Goal: Find contact information: Find contact information

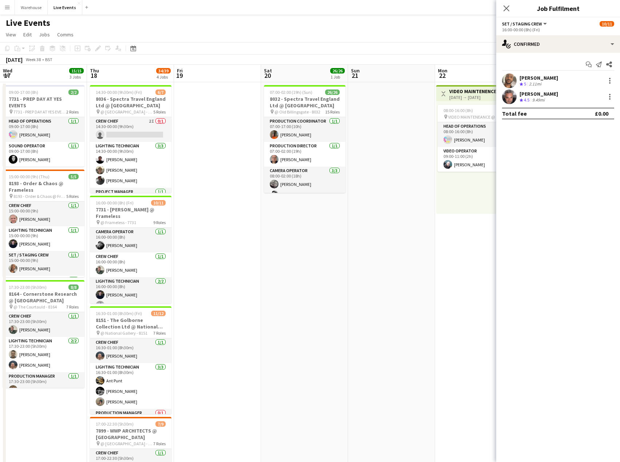
scroll to position [146, 0]
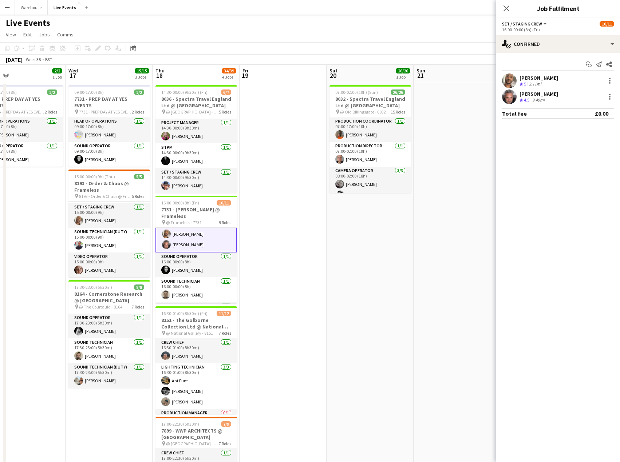
drag, startPoint x: 158, startPoint y: 249, endPoint x: 704, endPoint y: 255, distance: 546.2
click at [620, 255] on html "Menu Boards Boards Boards All jobs Status Workforce Workforce My Workforce Recr…" at bounding box center [310, 318] width 620 height 637
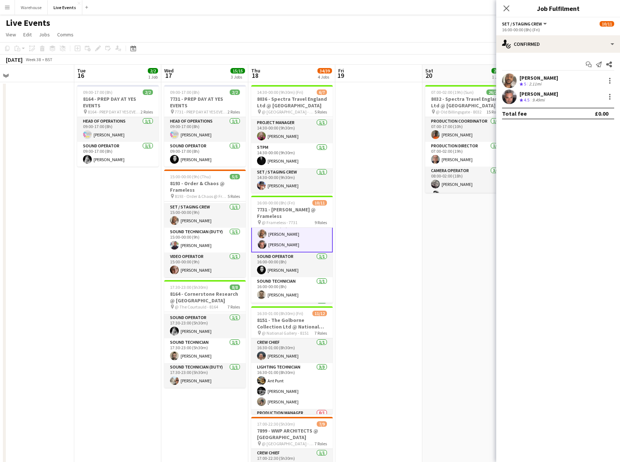
drag, startPoint x: 388, startPoint y: 253, endPoint x: 627, endPoint y: 267, distance: 239.6
click at [620, 267] on html "Menu Boards Boards Boards All jobs Status Workforce Workforce My Workforce Recr…" at bounding box center [310, 318] width 620 height 637
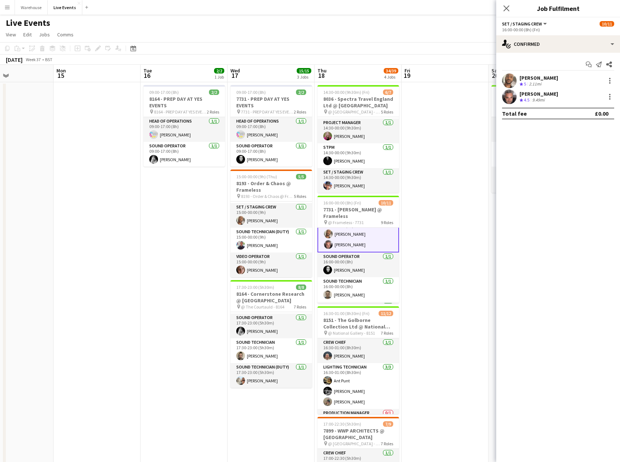
scroll to position [0, 185]
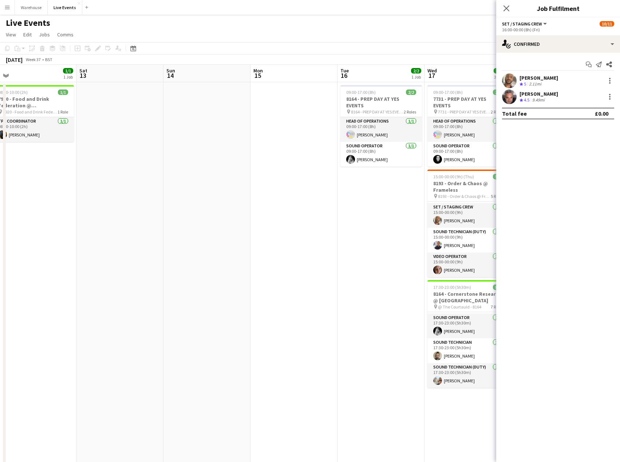
drag, startPoint x: 127, startPoint y: 300, endPoint x: 391, endPoint y: 307, distance: 263.3
click at [391, 307] on app-calendar-viewport "Wed 10 2/2 1 Job Thu 11 42/46 4 Jobs Fri 12 1/1 1 Job Sat 13 Sun 14 Mon 15 Tue …" at bounding box center [310, 345] width 620 height 560
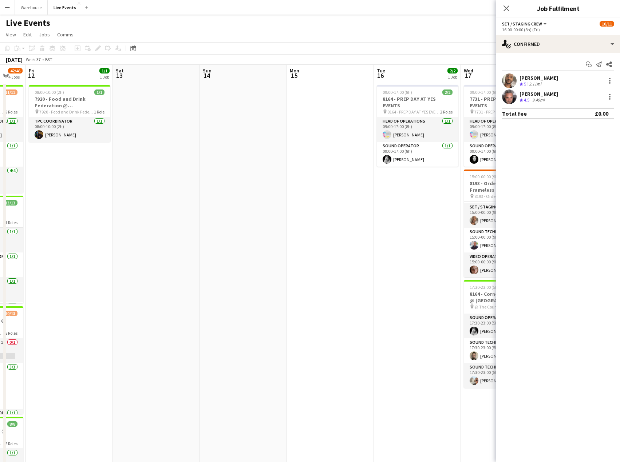
drag, startPoint x: 170, startPoint y: 264, endPoint x: 468, endPoint y: 284, distance: 298.2
click at [468, 284] on app-calendar-viewport "Wed 10 2/2 1 Job Thu 11 42/46 4 Jobs Fri 12 1/1 1 Job Sat 13 Sun 14 Mon 15 Tue …" at bounding box center [310, 345] width 620 height 560
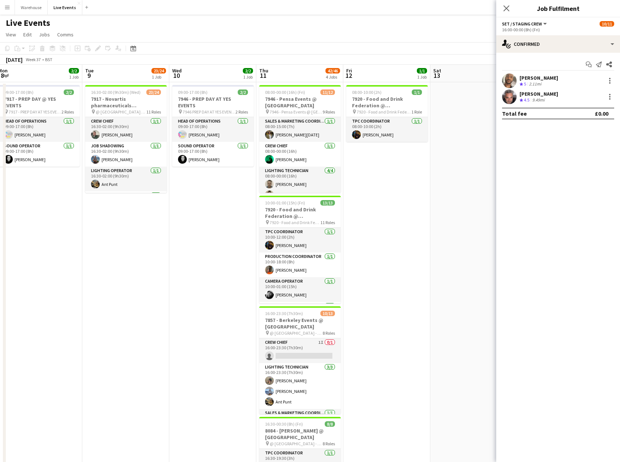
drag, startPoint x: 356, startPoint y: 282, endPoint x: 615, endPoint y: 282, distance: 258.9
click at [615, 282] on body "Menu Boards Boards Boards All jobs Status Workforce Workforce My Workforce Recr…" at bounding box center [310, 318] width 620 height 637
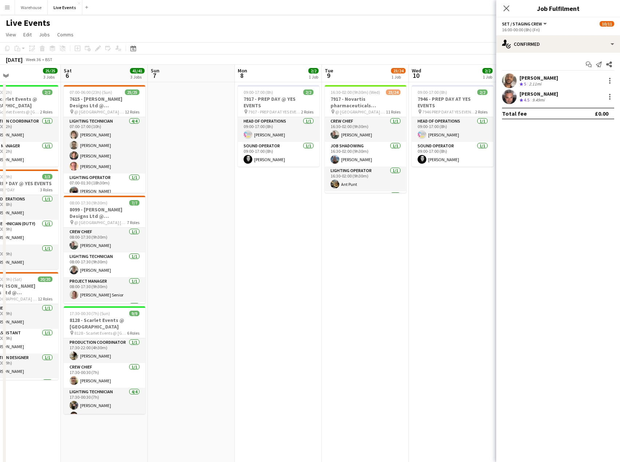
drag, startPoint x: 330, startPoint y: 281, endPoint x: 434, endPoint y: 281, distance: 104.1
click at [434, 281] on app-calendar-viewport "Wed 3 2/2 1 Job Thu 4 6/6 1 Job Fri 5 25/25 3 Jobs Sat 6 41/41 3 Jobs Sun 7 Mon…" at bounding box center [310, 345] width 620 height 560
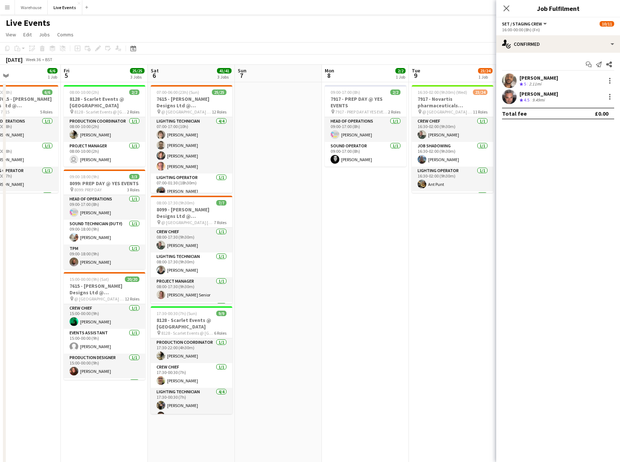
scroll to position [0, 218]
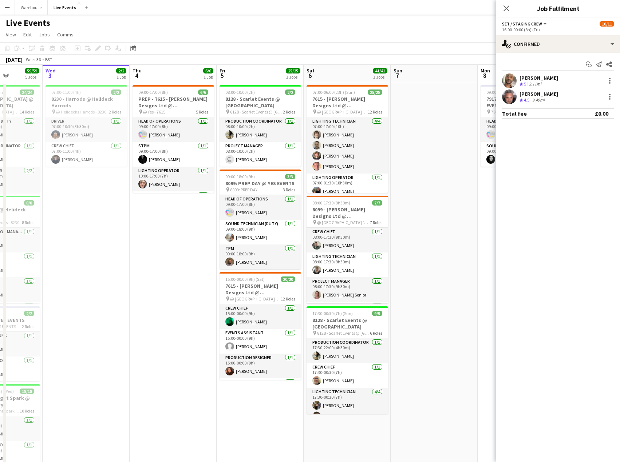
drag, startPoint x: 427, startPoint y: 277, endPoint x: 454, endPoint y: 277, distance: 26.9
click at [454, 277] on app-calendar-viewport "Sun 31 Mon 1 16/16 4 Jobs Tue 2 59/59 5 Jobs Wed 3 2/2 1 Job Thu 4 6/6 1 Job Fr…" at bounding box center [310, 345] width 620 height 560
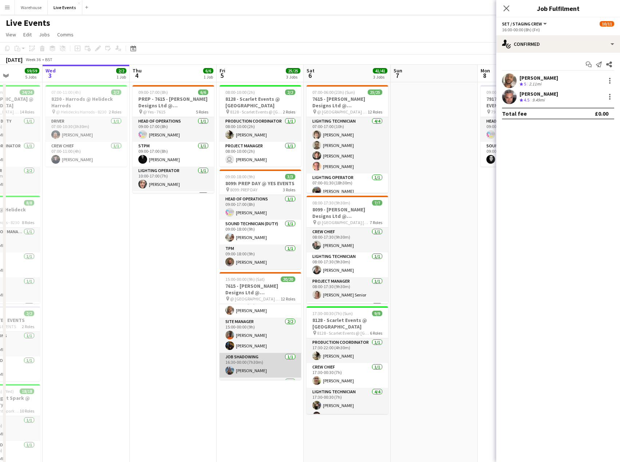
click at [243, 362] on app-card-role "Job Shadowing [DATE] 16:30-00:00 (7h30m) [PERSON_NAME]" at bounding box center [261, 365] width 82 height 25
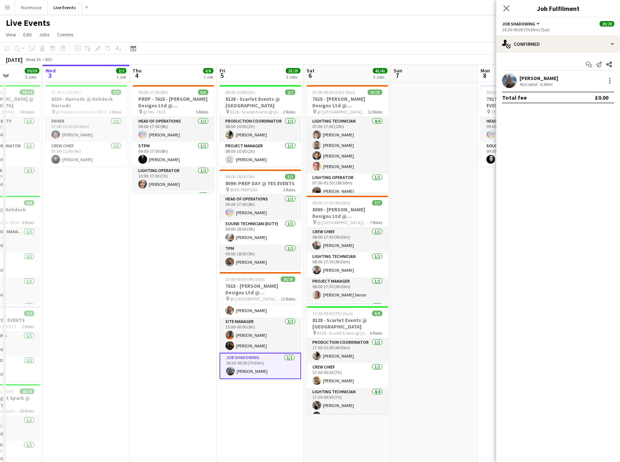
click at [532, 80] on div "[PERSON_NAME]" at bounding box center [539, 78] width 39 height 7
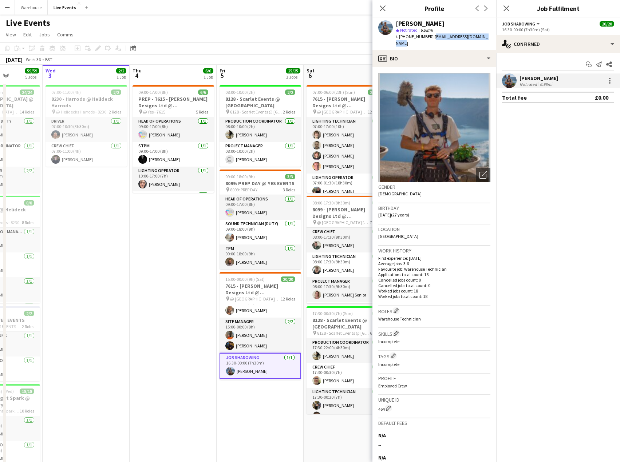
drag, startPoint x: 484, startPoint y: 38, endPoint x: 431, endPoint y: 35, distance: 53.6
click at [431, 35] on span "| [EMAIL_ADDRESS][DOMAIN_NAME]" at bounding box center [442, 40] width 92 height 12
copy span "[EMAIL_ADDRESS][DOMAIN_NAME]"
click at [256, 348] on app-card-role "Site Manager [DATE] 15:00-00:00 (9h) [PERSON_NAME] [PERSON_NAME]" at bounding box center [261, 335] width 82 height 35
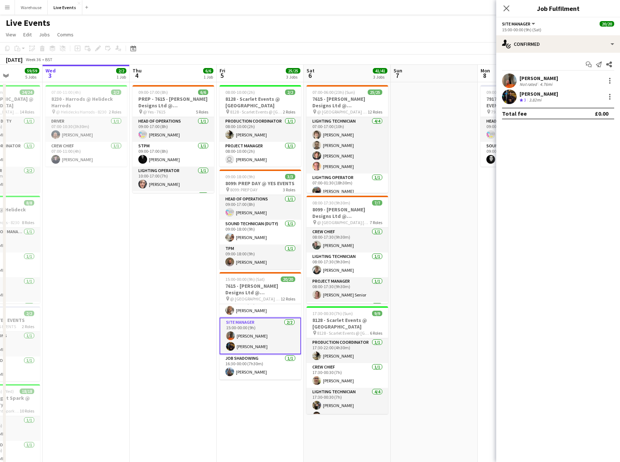
click at [545, 96] on div "[PERSON_NAME]" at bounding box center [539, 94] width 39 height 7
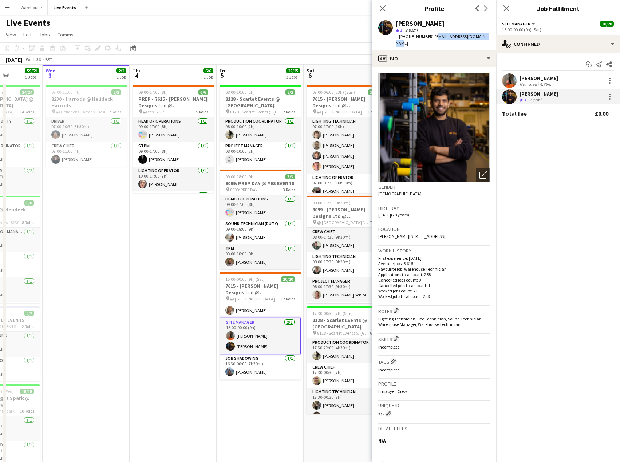
drag, startPoint x: 487, startPoint y: 35, endPoint x: 431, endPoint y: 36, distance: 55.4
click at [431, 36] on div "[PERSON_NAME] star 3 3.82mi t. [PHONE_NUMBER] | [EMAIL_ADDRESS][DOMAIN_NAME]" at bounding box center [434, 33] width 124 height 32
drag, startPoint x: 449, startPoint y: 22, endPoint x: 395, endPoint y: 24, distance: 54.3
click at [395, 24] on div "[PERSON_NAME] star 3 3.82mi t. [PHONE_NUMBER] | [EMAIL_ADDRESS][DOMAIN_NAME]" at bounding box center [434, 33] width 124 height 32
copy div "[PERSON_NAME]"
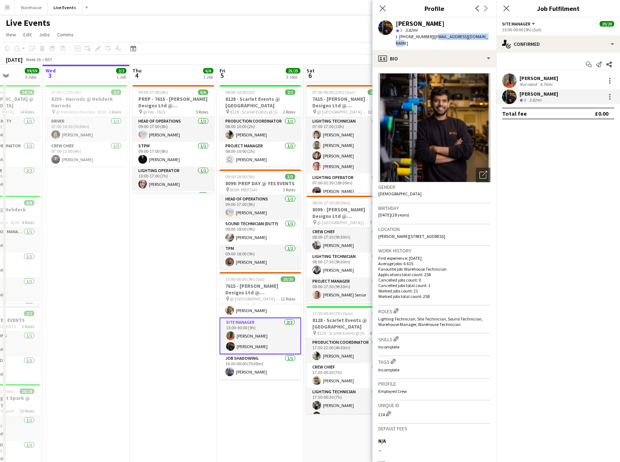
click at [454, 25] on div "[PERSON_NAME]" at bounding box center [443, 23] width 95 height 7
click at [423, 18] on div "[PERSON_NAME] star 3 3.82mi t. [PHONE_NUMBER] | [EMAIL_ADDRESS][DOMAIN_NAME]" at bounding box center [434, 33] width 124 height 32
click at [453, 24] on div "[PERSON_NAME]" at bounding box center [443, 23] width 95 height 7
drag, startPoint x: 454, startPoint y: 24, endPoint x: 396, endPoint y: 26, distance: 57.9
click at [396, 26] on div "[PERSON_NAME]" at bounding box center [443, 23] width 95 height 7
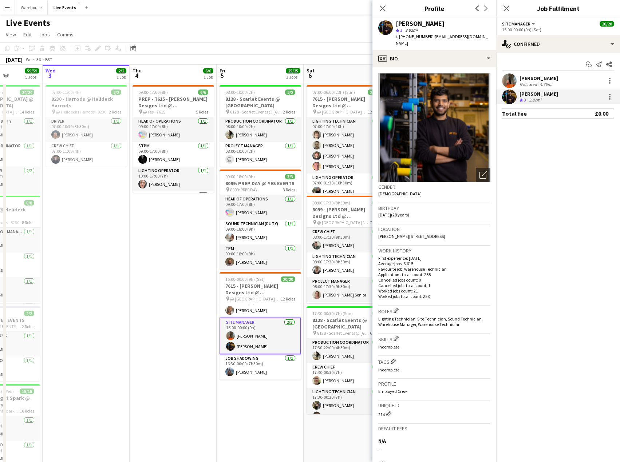
copy div "[PERSON_NAME]"
click at [451, 24] on div "[PERSON_NAME]" at bounding box center [443, 23] width 95 height 7
drag, startPoint x: 453, startPoint y: 23, endPoint x: 397, endPoint y: 23, distance: 56.4
click at [397, 23] on div "[PERSON_NAME]" at bounding box center [443, 23] width 95 height 7
copy div "[PERSON_NAME]"
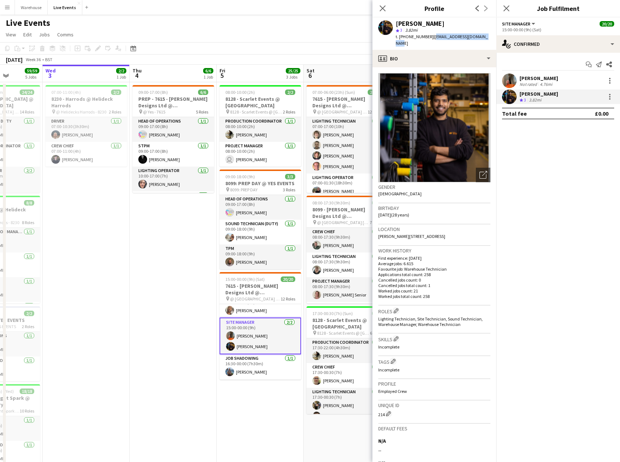
drag, startPoint x: 489, startPoint y: 39, endPoint x: 430, endPoint y: 39, distance: 58.3
click at [430, 39] on div "[PERSON_NAME] star 3 3.82mi t. [PHONE_NUMBER] | [EMAIL_ADDRESS][DOMAIN_NAME]" at bounding box center [434, 33] width 124 height 32
copy span "[EMAIL_ADDRESS][DOMAIN_NAME]"
click at [552, 215] on mat-expansion-panel "check Confirmed Start chat Send notification Share [PERSON_NAME] Not rated 4.76…" at bounding box center [558, 258] width 124 height 410
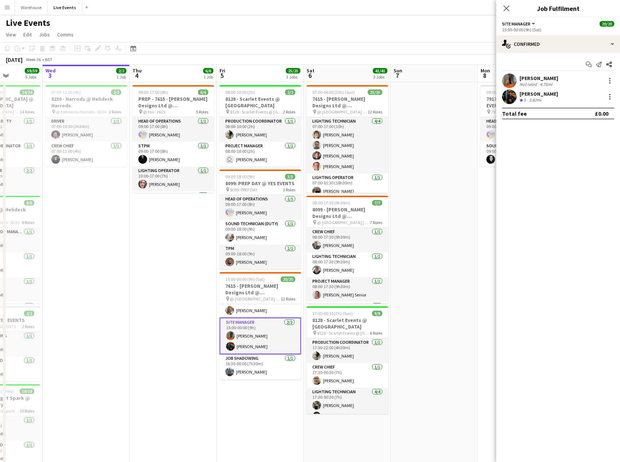
click at [527, 94] on div "[PERSON_NAME]" at bounding box center [539, 94] width 39 height 7
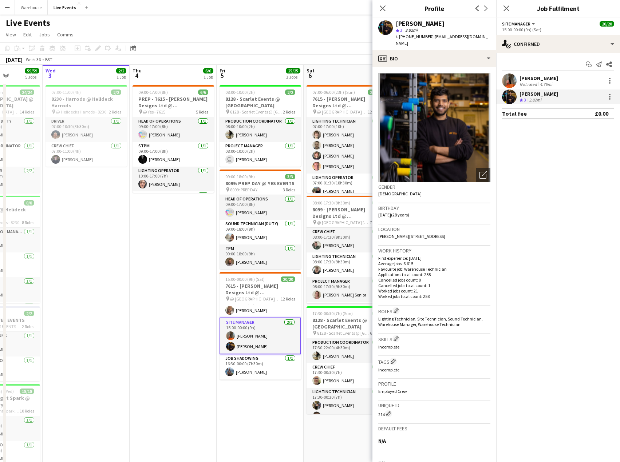
click at [443, 28] on div "star 3 3.82mi" at bounding box center [443, 30] width 95 height 7
drag, startPoint x: 485, startPoint y: 38, endPoint x: 430, endPoint y: 37, distance: 54.6
click at [430, 37] on span "| [EMAIL_ADDRESS][DOMAIN_NAME]" at bounding box center [442, 40] width 92 height 12
copy span "[EMAIL_ADDRESS][DOMAIN_NAME]"
click at [505, 7] on icon at bounding box center [506, 8] width 7 height 7
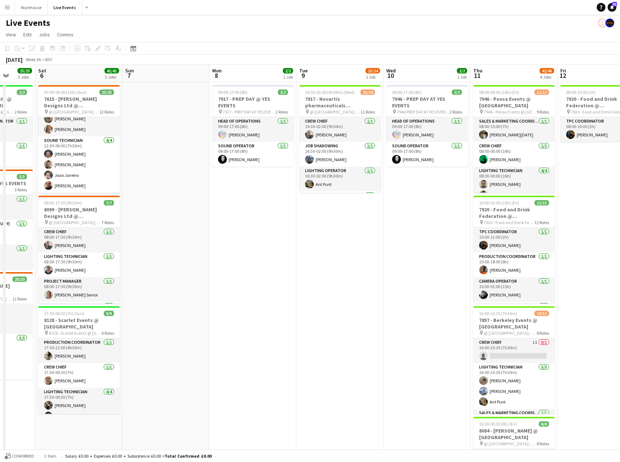
scroll to position [0, 211]
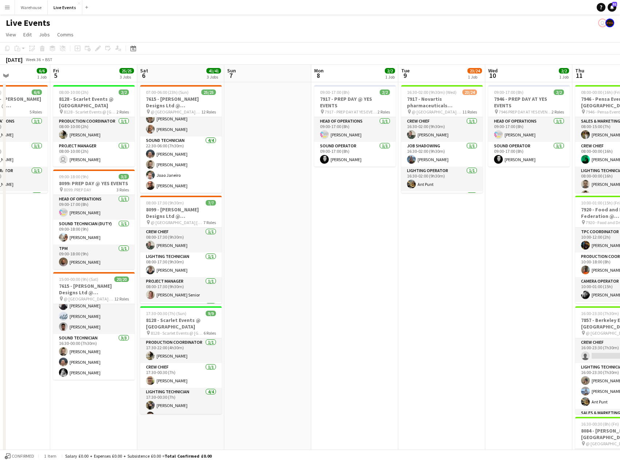
drag, startPoint x: 491, startPoint y: 227, endPoint x: 324, endPoint y: 233, distance: 166.5
click at [324, 233] on app-calendar-viewport "Tue 2 59/59 5 Jobs Wed 3 2/2 1 Job Thu 4 6/6 1 Job Fri 5 25/25 3 Jobs Sat 6 41/…" at bounding box center [310, 345] width 620 height 560
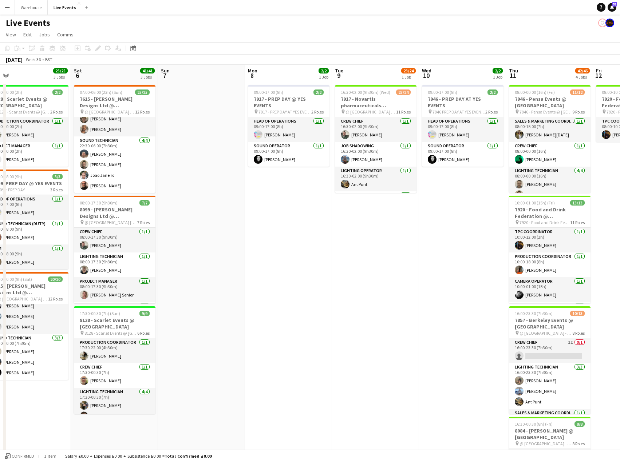
scroll to position [0, 283]
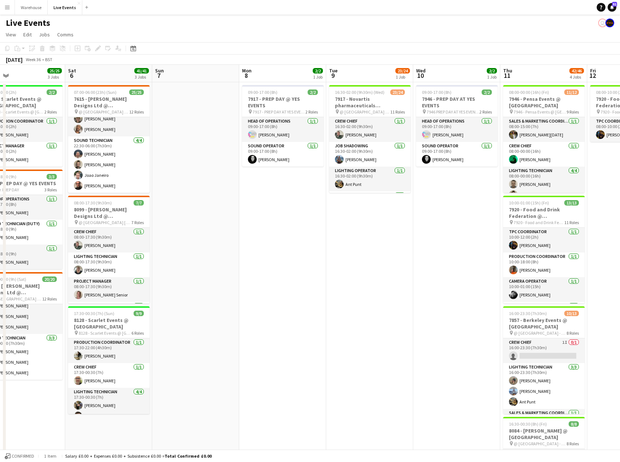
drag, startPoint x: 522, startPoint y: 248, endPoint x: 450, endPoint y: 250, distance: 72.1
click at [450, 250] on app-calendar-viewport "Tue 2 59/59 5 Jobs Wed 3 2/2 1 Job Thu 4 6/6 1 Job Fri 5 25/25 3 Jobs Sat 6 41/…" at bounding box center [310, 345] width 620 height 560
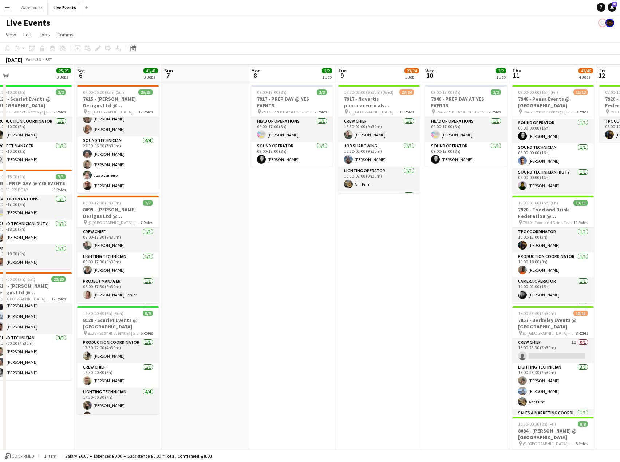
scroll to position [0, 275]
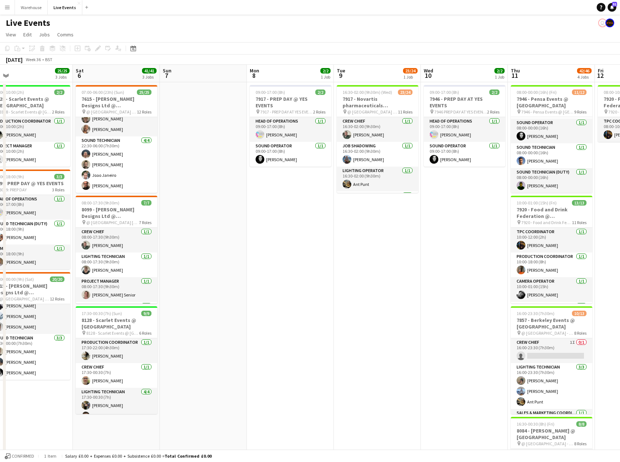
drag, startPoint x: 251, startPoint y: 323, endPoint x: 258, endPoint y: 315, distance: 11.3
click at [258, 315] on app-calendar-viewport "Tue 2 59/59 5 Jobs Wed 3 2/2 1 Job Thu 4 6/6 1 Job Fri 5 25/25 3 Jobs Sat 6 41/…" at bounding box center [310, 345] width 620 height 560
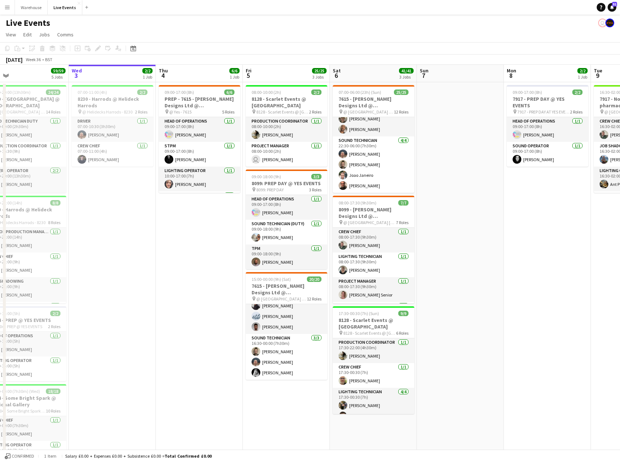
scroll to position [0, 190]
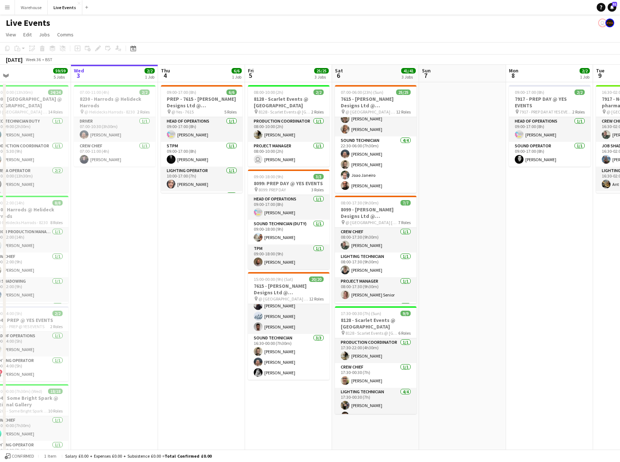
drag, startPoint x: 201, startPoint y: 242, endPoint x: 461, endPoint y: 241, distance: 259.2
click at [461, 241] on app-calendar-viewport "Sun 31 Mon 1 16/16 4 Jobs Tue 2 59/59 5 Jobs Wed 3 2/2 1 Job Thu 4 6/6 1 Job Fr…" at bounding box center [310, 345] width 620 height 560
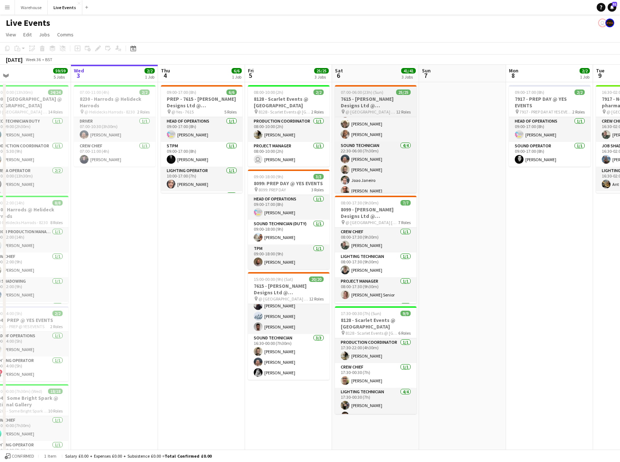
scroll to position [359, 0]
